Goal: Information Seeking & Learning: Learn about a topic

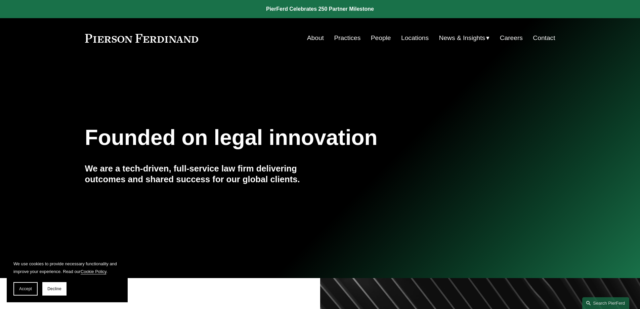
click at [381, 37] on link "People" at bounding box center [381, 38] width 20 height 13
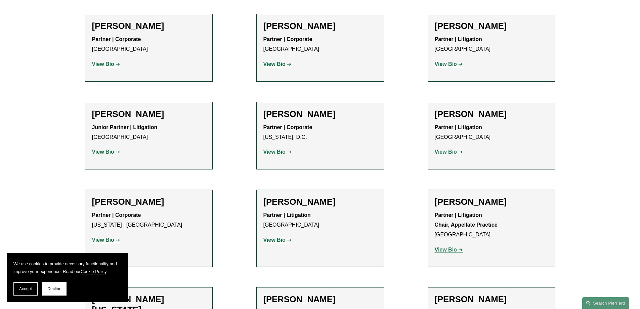
scroll to position [8041, 0]
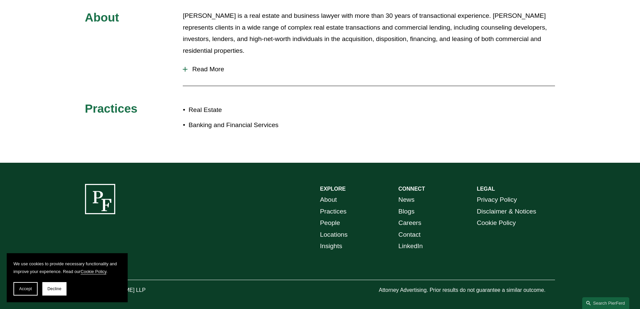
scroll to position [339, 0]
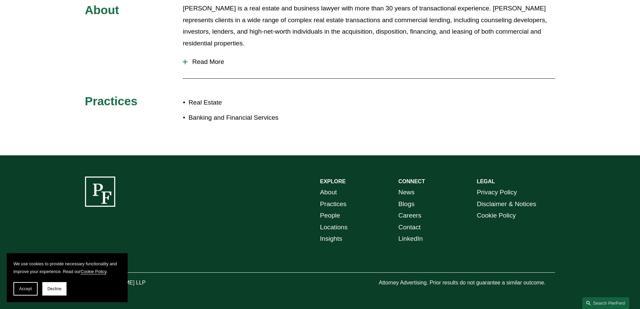
click at [66, 94] on div "About [PERSON_NAME] is a real estate and business lawyer with more than 30 year…" at bounding box center [320, 68] width 640 height 131
